Goal: Task Accomplishment & Management: Manage account settings

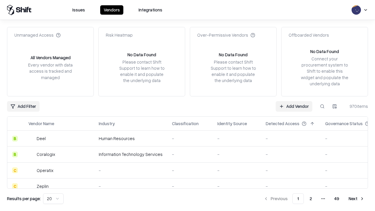
click at [294, 106] on link "Add Vendor" at bounding box center [294, 106] width 37 height 11
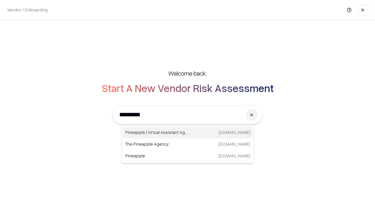
click at [188, 133] on div "Pineapple | Virtual Assistant Agency [DOMAIN_NAME]" at bounding box center [188, 133] width 130 height 12
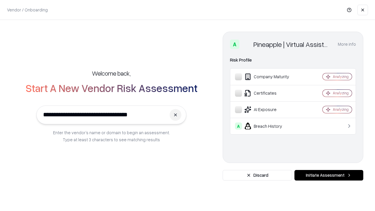
type input "**********"
click at [329, 175] on button "Initiate Assessment" at bounding box center [329, 175] width 69 height 11
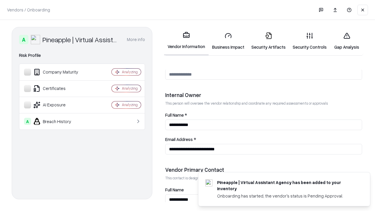
scroll to position [304, 0]
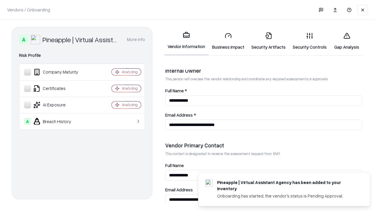
click at [229, 41] on link "Business Impact" at bounding box center [228, 41] width 39 height 27
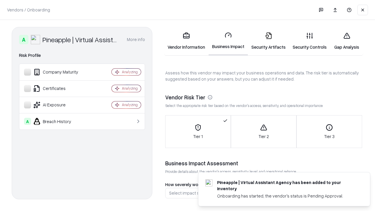
click at [269, 41] on link "Security Artifacts" at bounding box center [268, 41] width 41 height 27
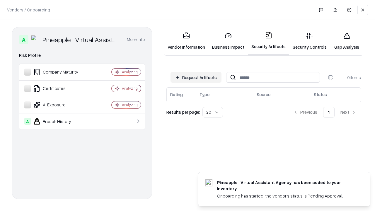
click at [196, 77] on button "Request Artifacts" at bounding box center [196, 77] width 51 height 11
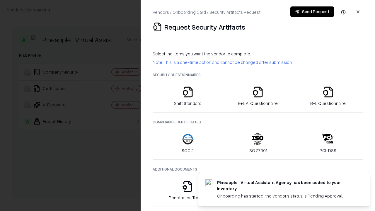
click at [188, 96] on icon "button" at bounding box center [188, 92] width 12 height 12
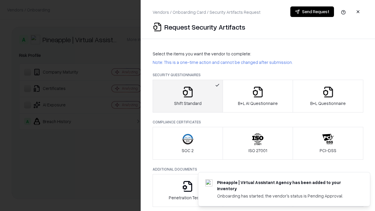
click at [312, 12] on button "Send Request" at bounding box center [313, 11] width 44 height 11
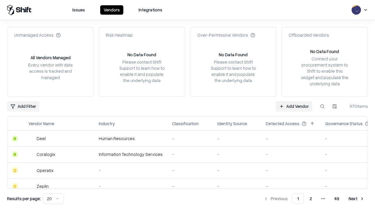
click at [323, 106] on button at bounding box center [322, 106] width 11 height 11
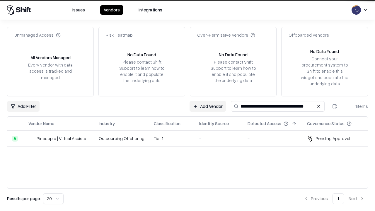
type input "**********"
click at [191, 138] on td "Tier 1" at bounding box center [171, 139] width 45 height 16
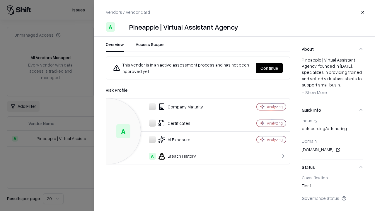
click at [270, 68] on button "Continue" at bounding box center [269, 68] width 27 height 11
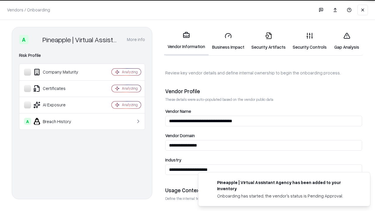
click at [269, 41] on link "Security Artifacts" at bounding box center [268, 41] width 41 height 27
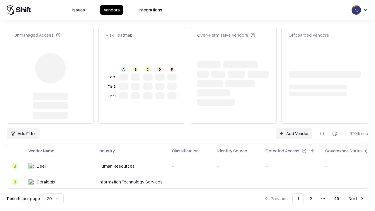
click at [294, 134] on link "Add Vendor" at bounding box center [294, 133] width 37 height 11
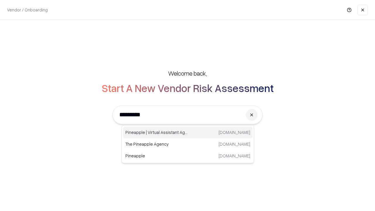
click at [188, 133] on div "Pineapple | Virtual Assistant Agency [DOMAIN_NAME]" at bounding box center [188, 133] width 130 height 12
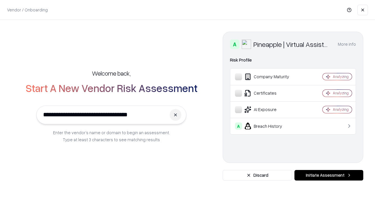
type input "**********"
click at [329, 175] on button "Initiate Assessment" at bounding box center [329, 175] width 69 height 11
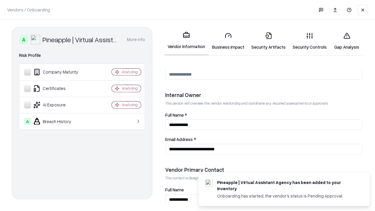
scroll to position [304, 0]
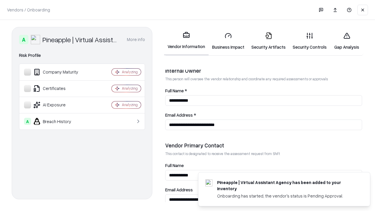
click at [347, 41] on link "Gap Analysis" at bounding box center [347, 41] width 33 height 27
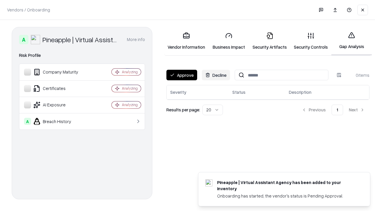
click at [182, 75] on button "Approve" at bounding box center [182, 75] width 31 height 11
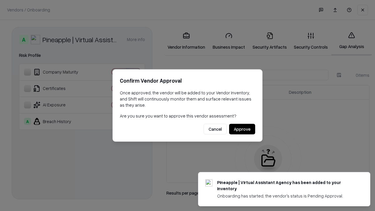
click at [242, 129] on button "Approve" at bounding box center [242, 129] width 26 height 11
